Goal: Find specific page/section: Find specific page/section

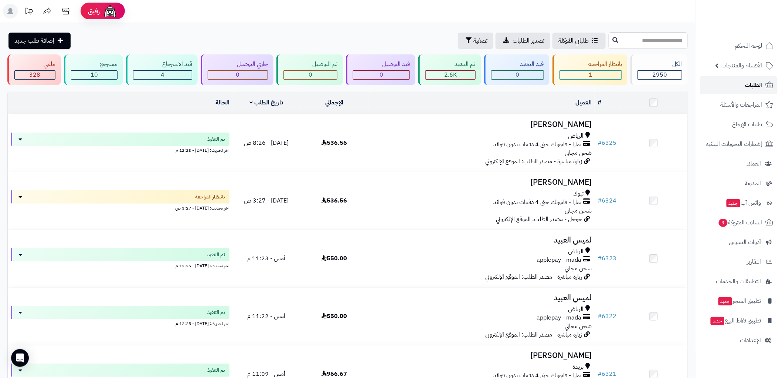
click at [748, 86] on span "الطلبات" at bounding box center [754, 85] width 17 height 10
click at [742, 47] on span "لوحة التحكم" at bounding box center [749, 46] width 27 height 10
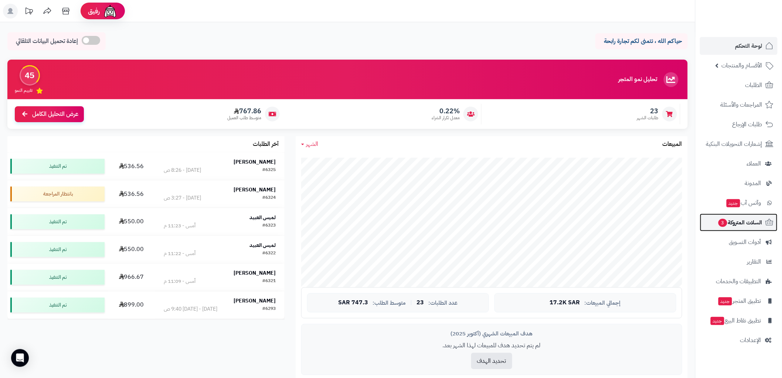
click at [741, 213] on link "السلات المتروكة 3" at bounding box center [739, 222] width 78 height 18
